Goal: Ask a question

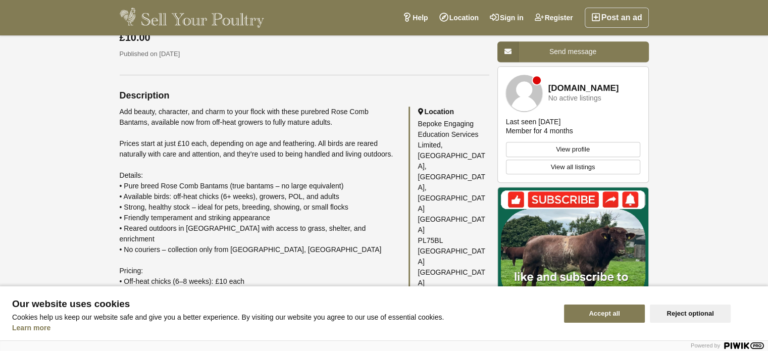
scroll to position [478, 0]
click at [440, 297] on link "Get directions →" at bounding box center [446, 301] width 57 height 8
click at [419, 18] on link "Help" at bounding box center [415, 18] width 36 height 20
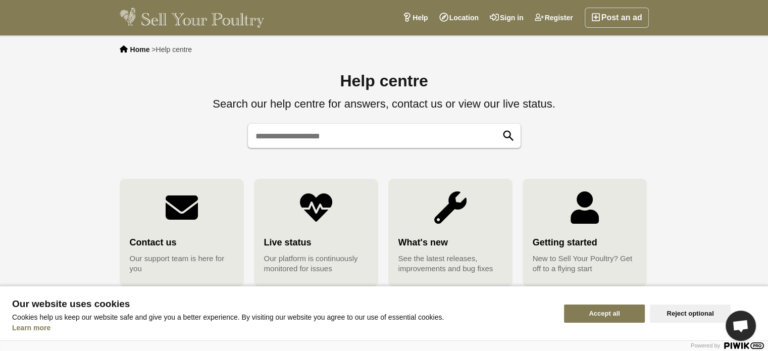
click at [182, 215] on img at bounding box center [182, 207] width 32 height 32
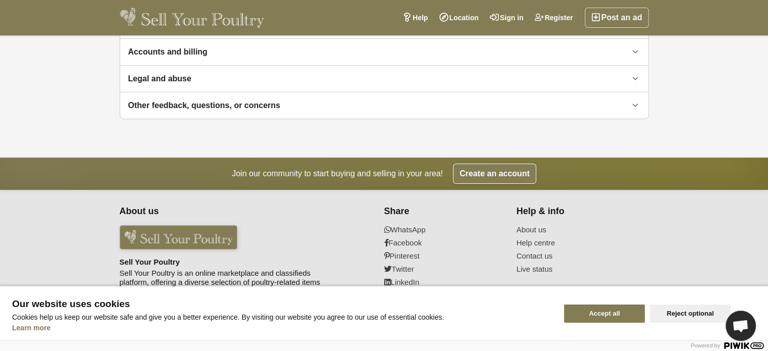
scroll to position [168, 0]
click at [535, 253] on link "Contact us" at bounding box center [576, 255] width 120 height 9
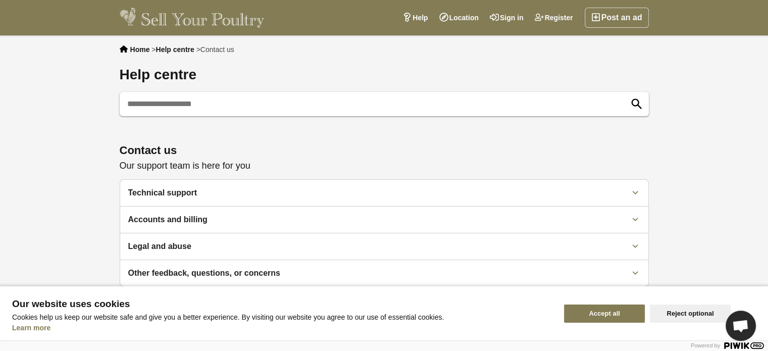
click at [607, 307] on button "Accept all" at bounding box center [604, 313] width 81 height 18
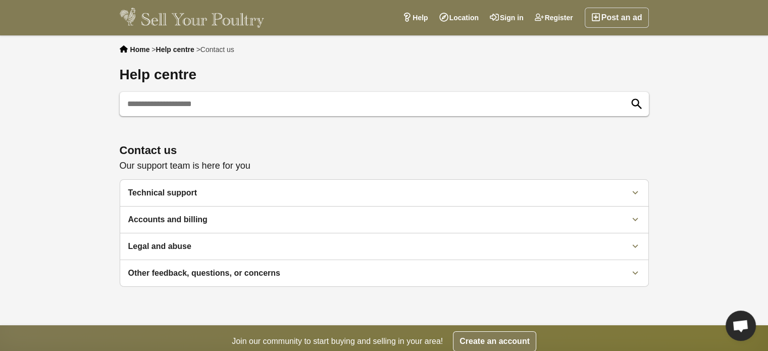
click at [193, 104] on input "text" at bounding box center [384, 104] width 529 height 24
type input "**********"
click at [634, 103] on icon "submit" at bounding box center [636, 104] width 14 height 14
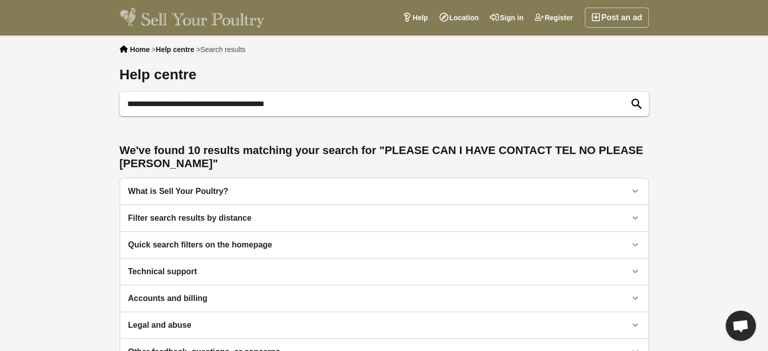
click at [634, 103] on icon "submit" at bounding box center [636, 104] width 14 height 14
